Goal: Navigation & Orientation: Find specific page/section

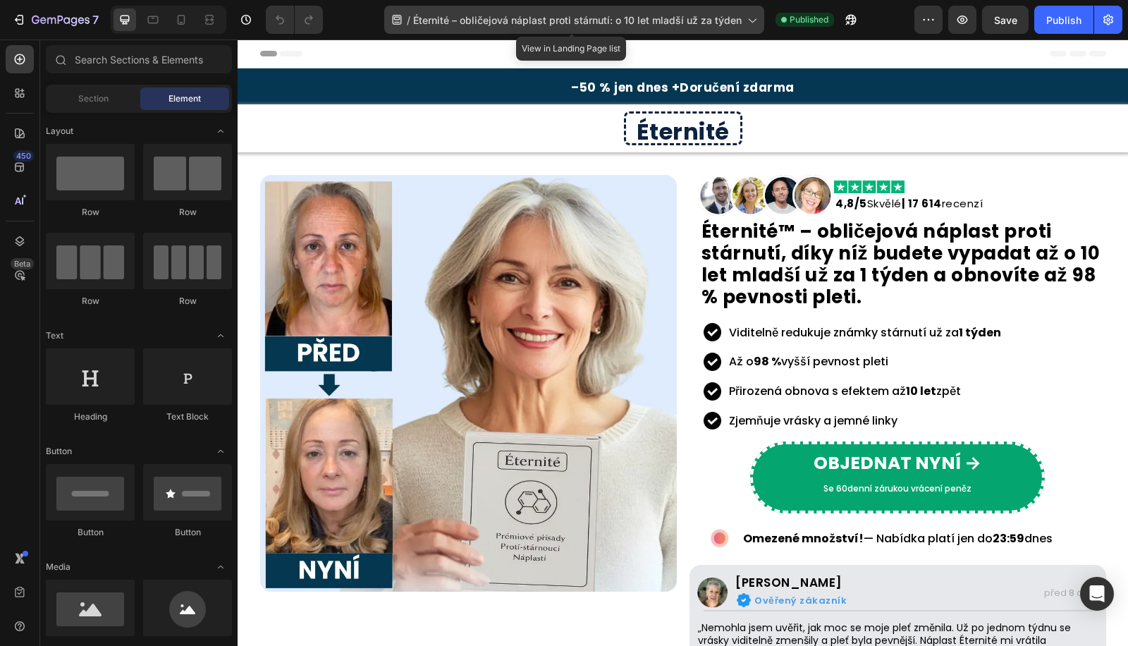
click at [552, 20] on span "Éternité – obličejová náplast proti stárnutí: o 10 let mladší už za týden" at bounding box center [577, 20] width 329 height 15
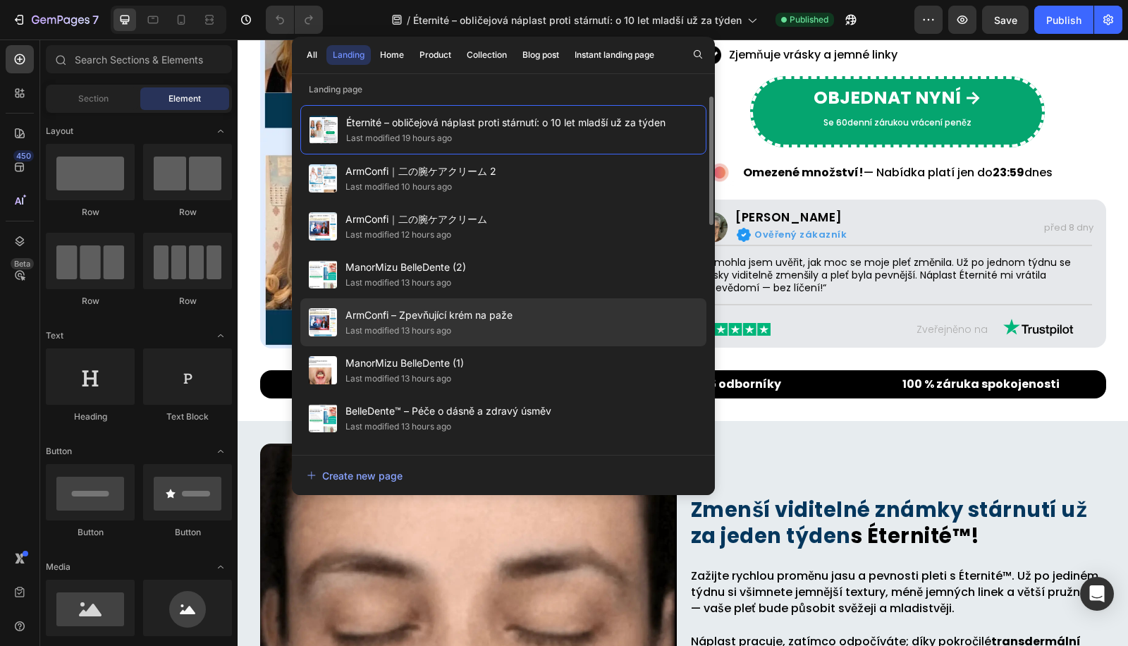
scroll to position [365, 0]
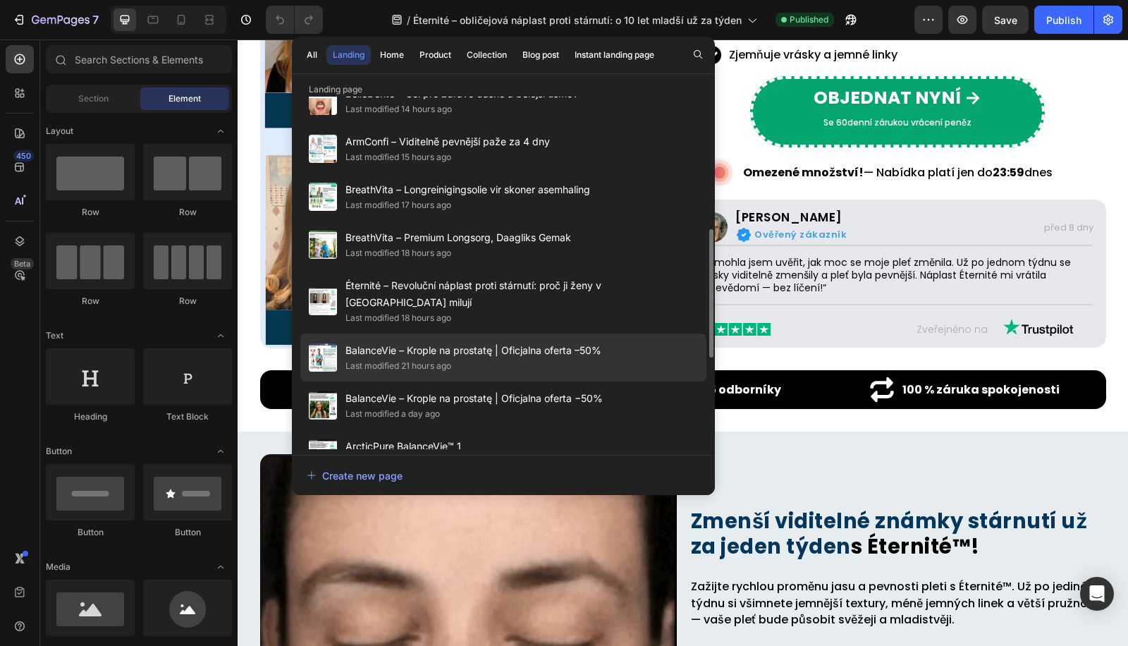
click at [453, 382] on div "BalanceVie – Krople na prostatę | Oficjalna oferta –50% Last modified 21 hours …" at bounding box center [503, 406] width 406 height 48
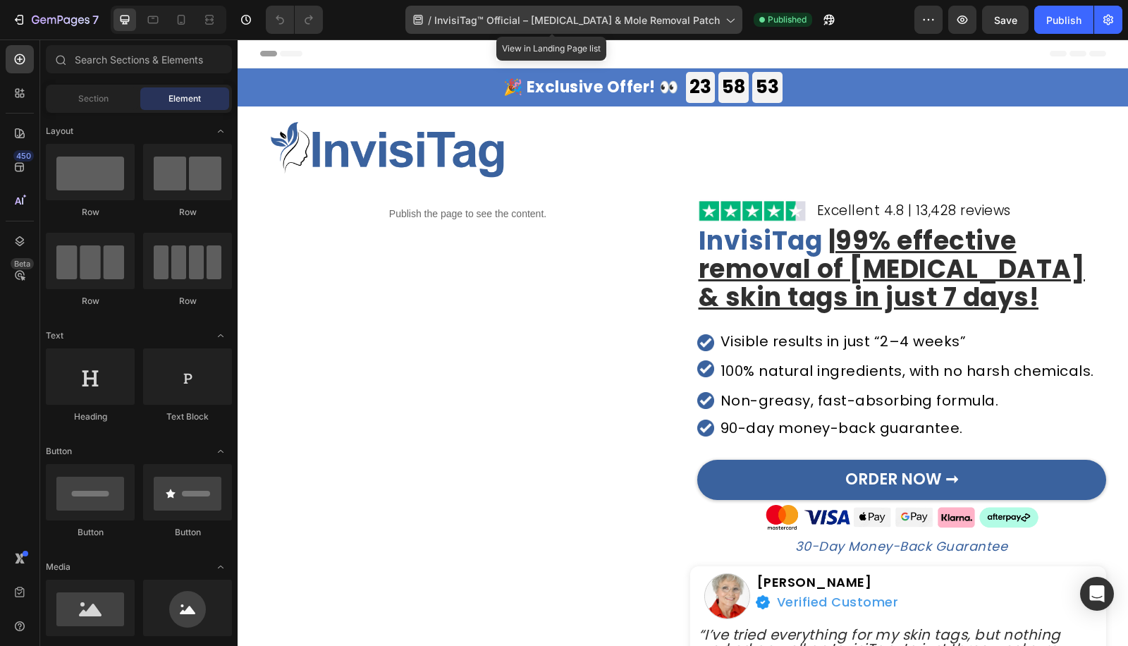
click at [527, 13] on span "InvisiTag™ Official – Skin Tag & Mole Removal Patch" at bounding box center [577, 20] width 286 height 15
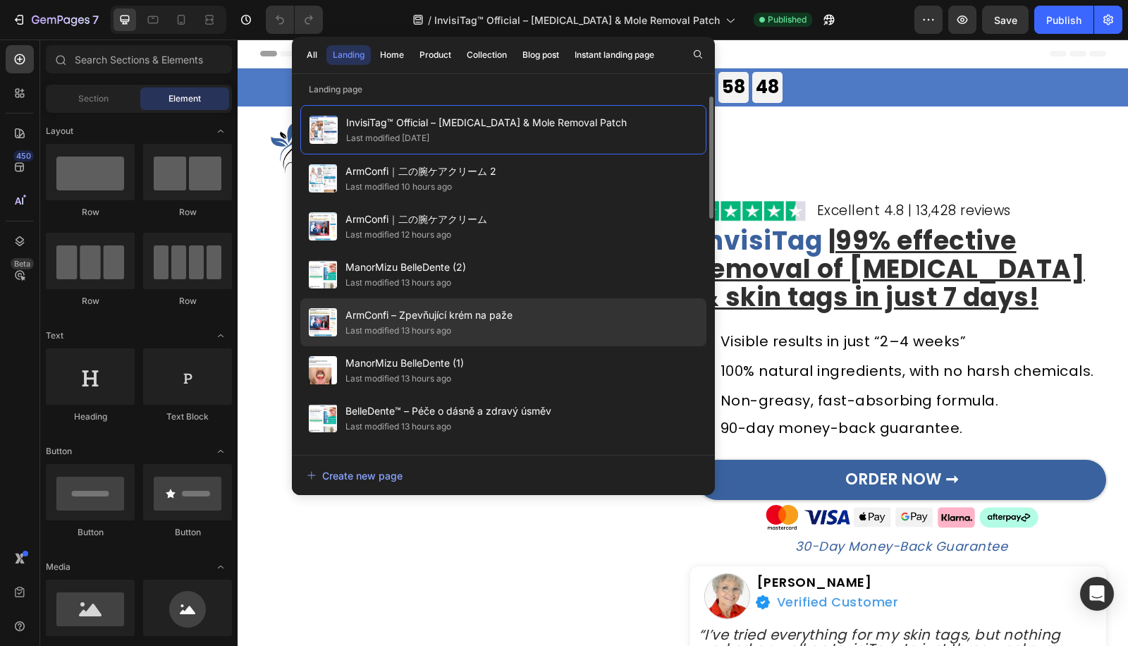
click at [477, 322] on span "ArmConfi – Zpevňující krém na paže" at bounding box center [429, 315] width 167 height 17
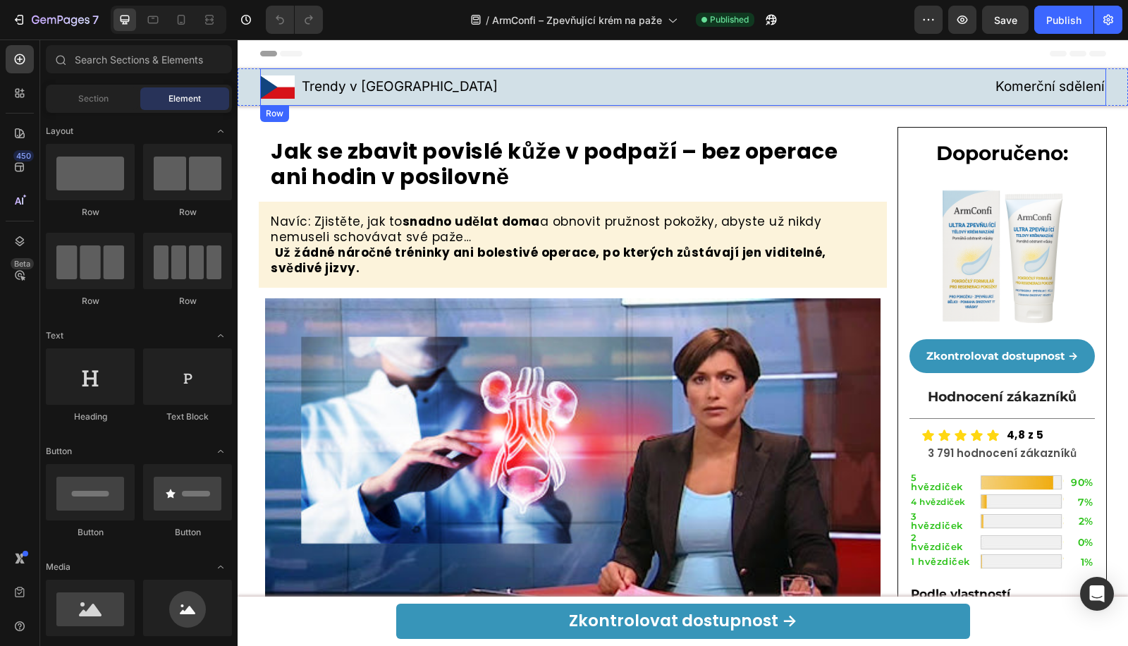
click at [286, 99] on div "Image Trendy v Česku Heading Row Komerční sdělení Heading Row Row" at bounding box center [683, 86] width 846 height 37
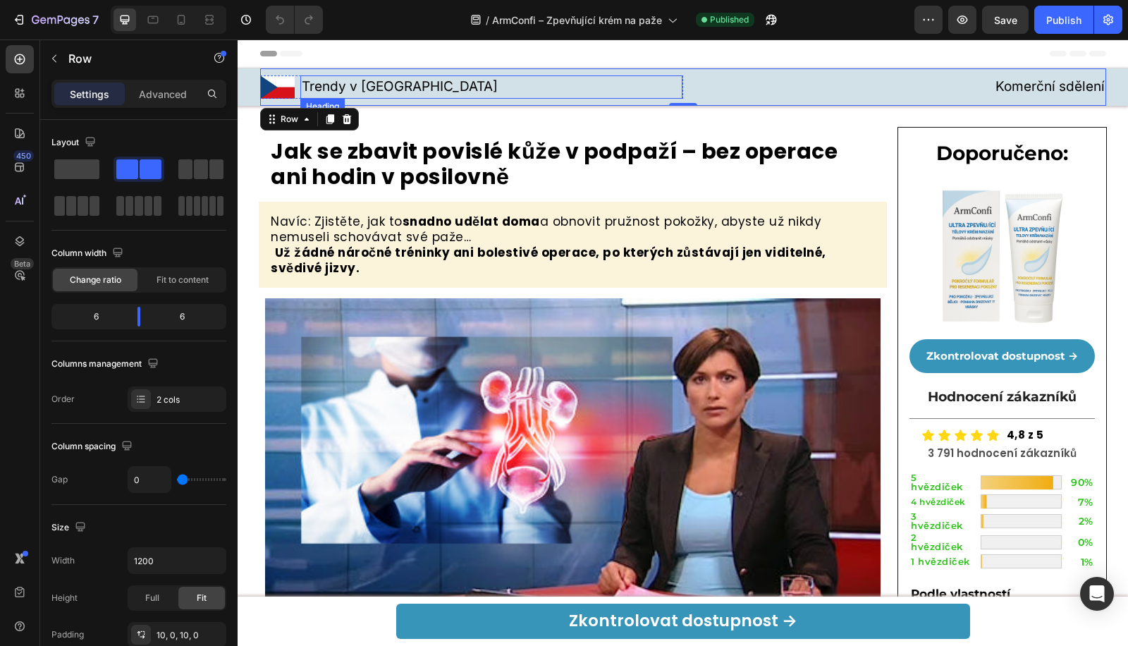
click at [281, 85] on img at bounding box center [277, 86] width 35 height 23
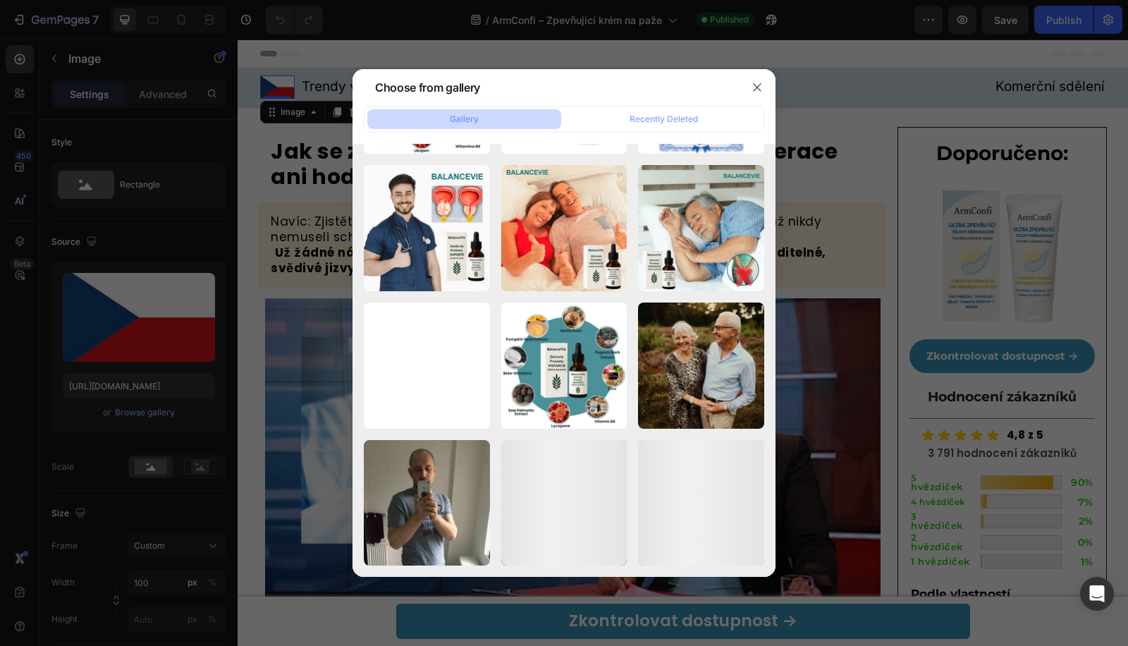
scroll to position [4795, 0]
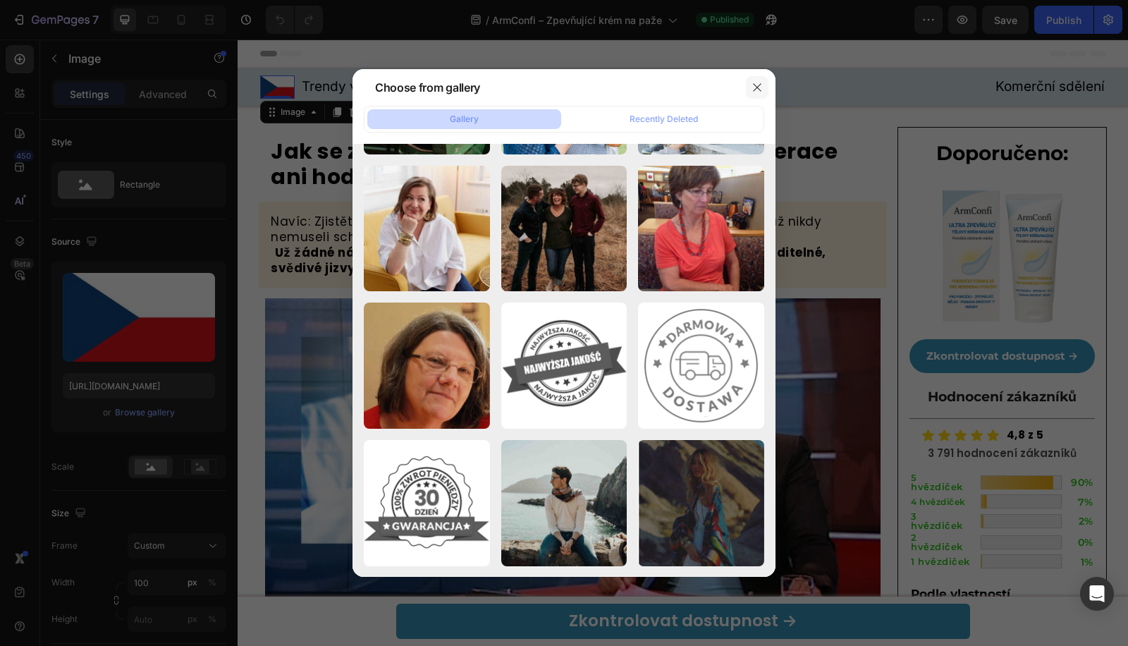
click at [762, 92] on icon "button" at bounding box center [757, 87] width 11 height 11
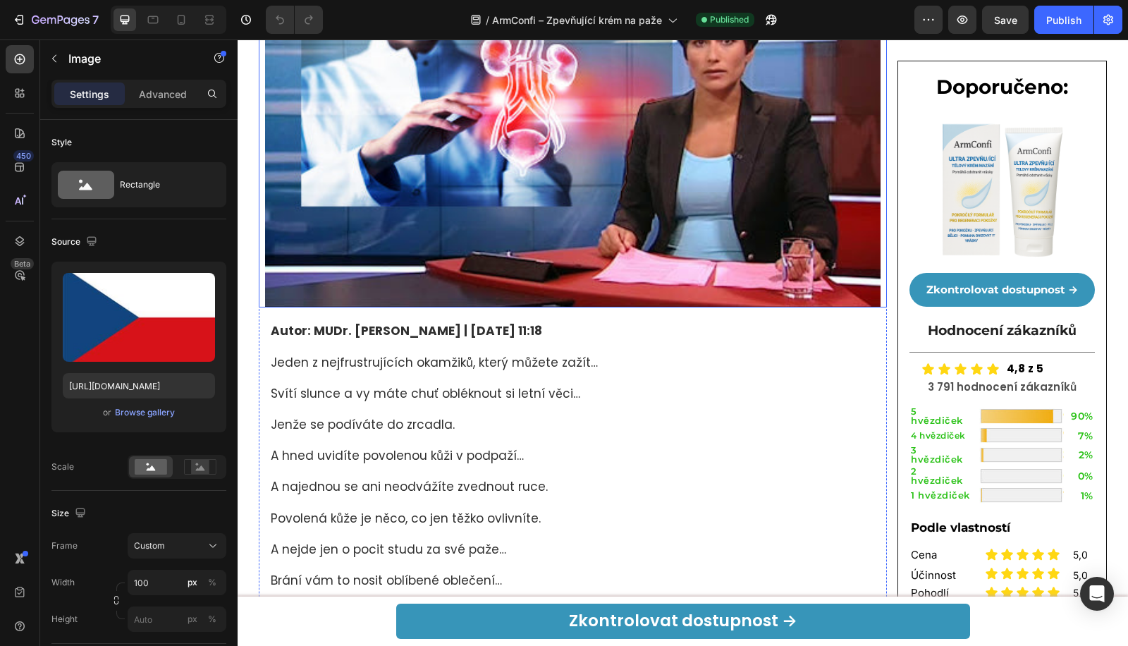
scroll to position [731, 0]
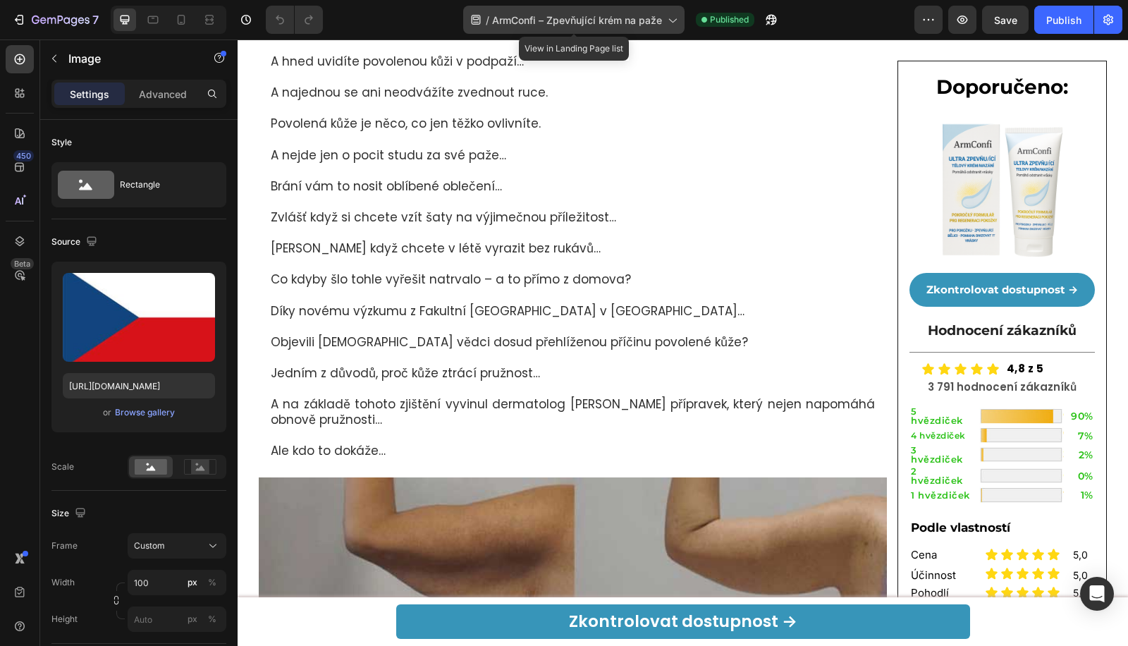
click at [492, 11] on div "/ ArmConfi – Zpevňující krém na paže" at bounding box center [573, 20] width 221 height 28
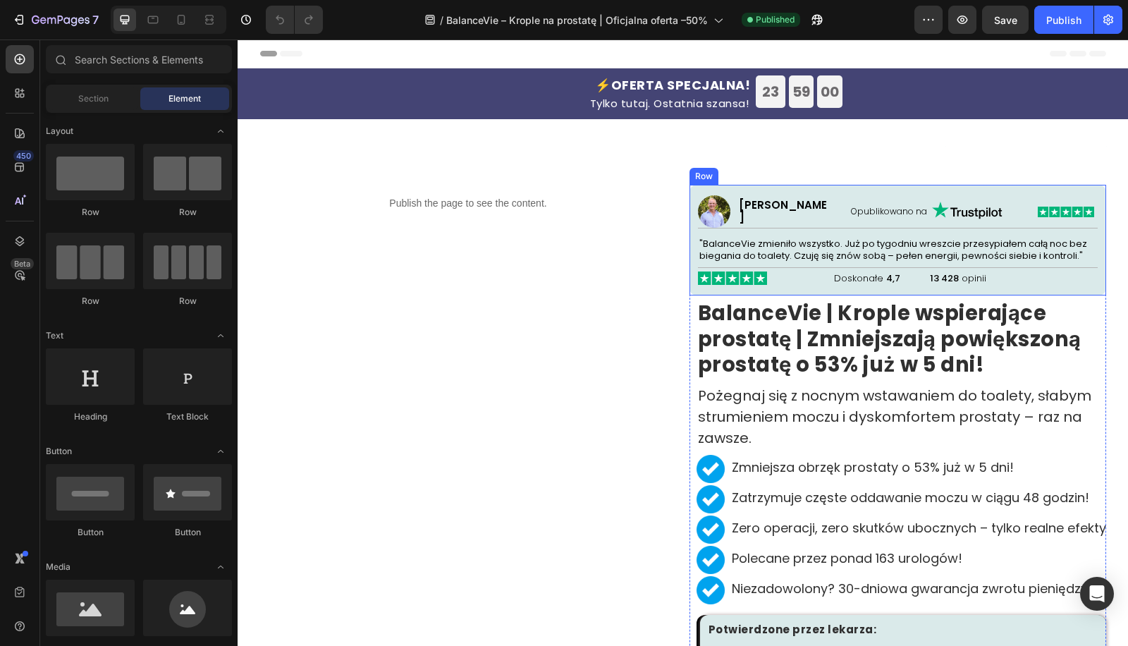
scroll to position [365, 0]
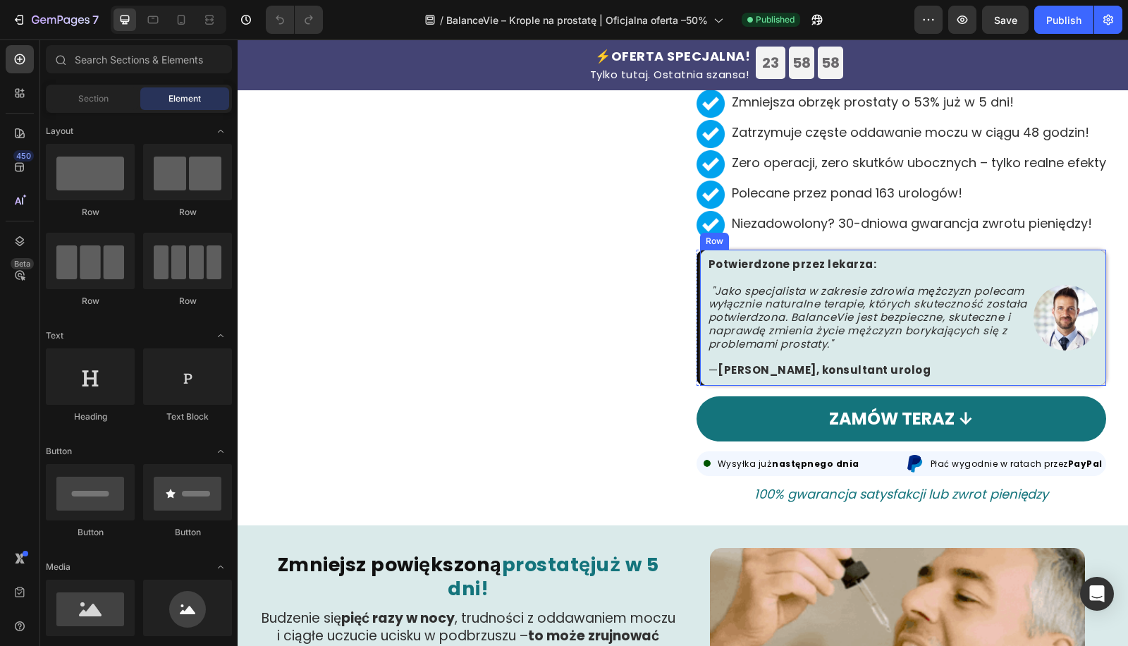
click at [700, 350] on div "Potwierdzone przez lekarza: "Jako specjalista w zakresie zdrowia mężczyzn polec…" at bounding box center [903, 318] width 406 height 136
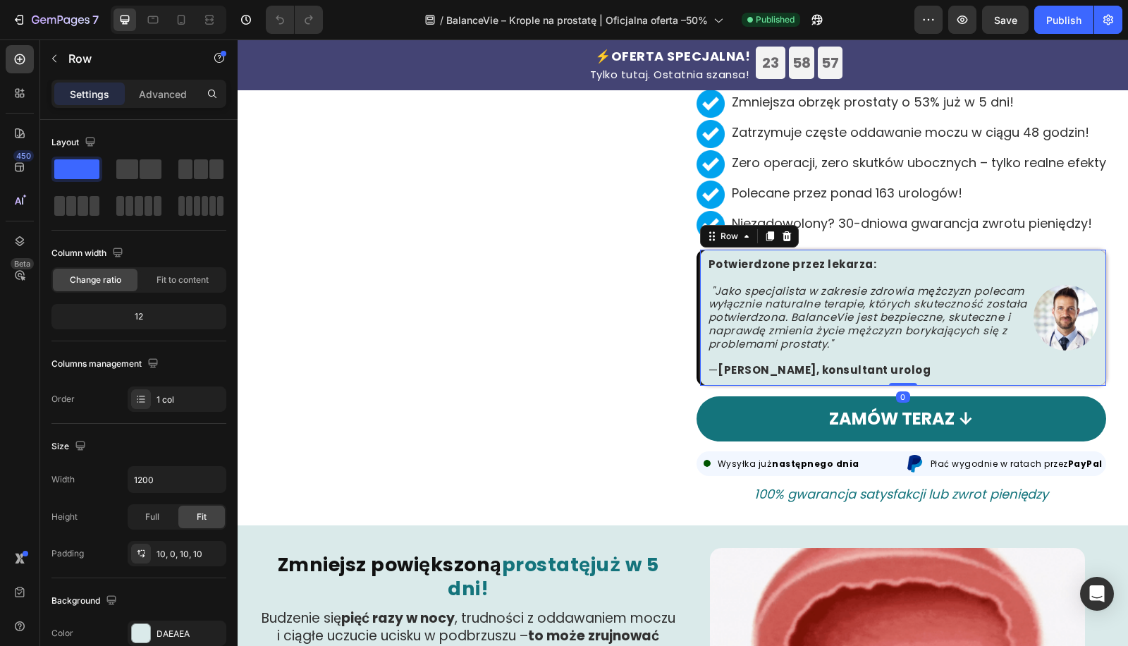
click at [931, 379] on div "Potwierdzone przez lekarza: "Jako specjalista w zakresie zdrowia mężczyzn polec…" at bounding box center [903, 318] width 406 height 136
click at [960, 382] on div "Potwierdzone przez lekarza: "Jako specjalista w zakresie zdrowia mężczyzn polec…" at bounding box center [903, 318] width 406 height 136
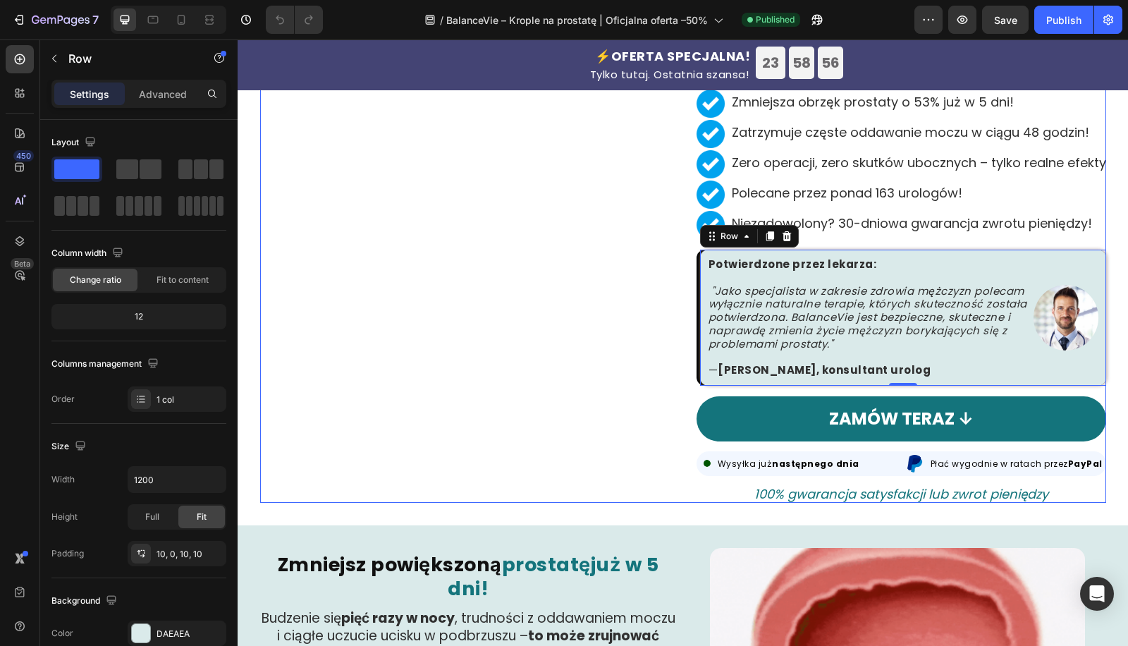
drag, startPoint x: 515, startPoint y: 382, endPoint x: 534, endPoint y: 370, distance: 22.1
click at [524, 375] on div "Publish the page to see the content. Custom Code" at bounding box center [468, 160] width 417 height 683
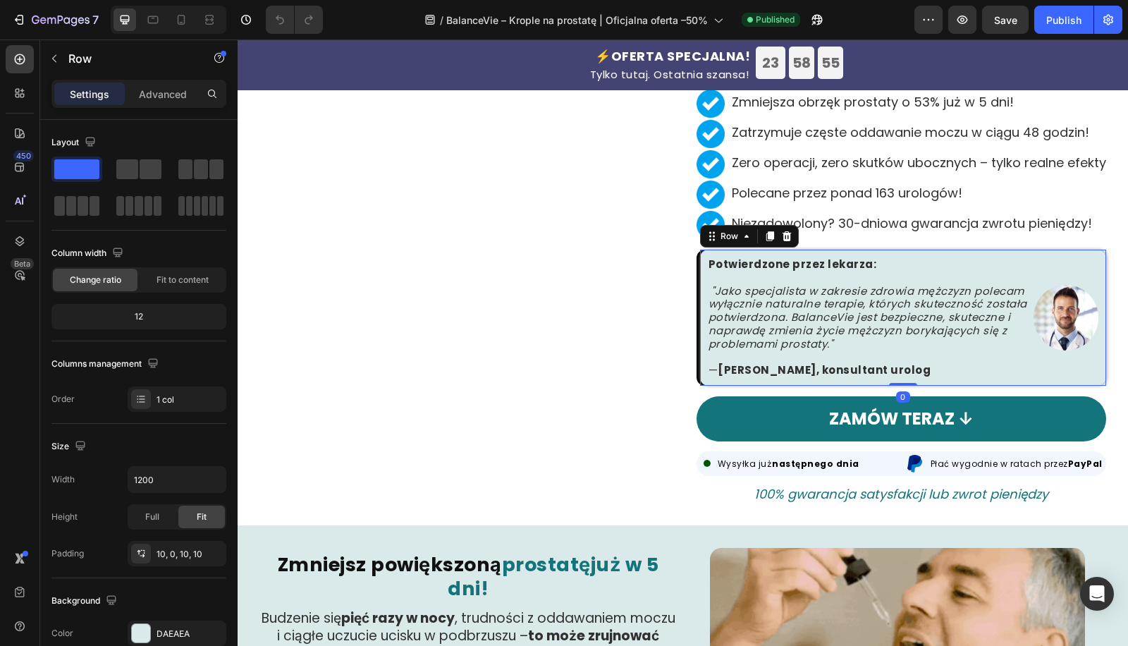
click at [707, 381] on div "Potwierdzone przez lekarza: "Jako specjalista w zakresie zdrowia mężczyzn polec…" at bounding box center [903, 318] width 406 height 136
